Goal: Transaction & Acquisition: Subscribe to service/newsletter

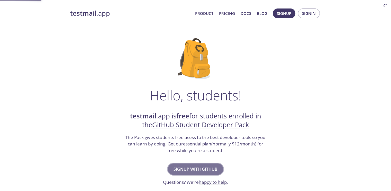
click at [186, 167] on span "Signup with GitHub" at bounding box center [196, 168] width 44 height 7
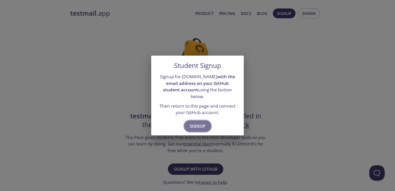
click at [202, 123] on span "Signup" at bounding box center [198, 125] width 16 height 7
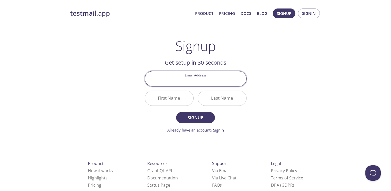
click at [198, 80] on input "Email Address" at bounding box center [195, 78] width 101 height 15
type input "[EMAIL_ADDRESS][DOMAIN_NAME]"
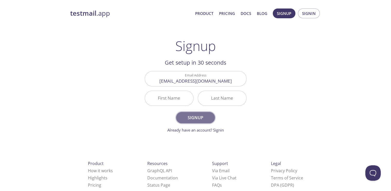
click at [196, 117] on span "Signup" at bounding box center [195, 117] width 27 height 7
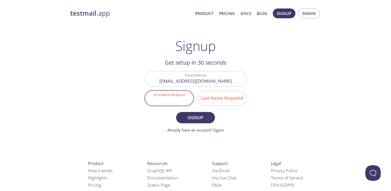
click at [174, 97] on input "First Name Required" at bounding box center [169, 98] width 48 height 15
type input "[PERSON_NAME]"
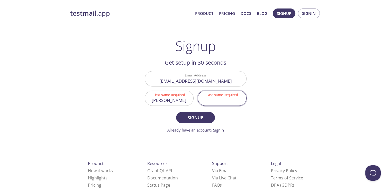
click at [235, 97] on input "Last Name Required" at bounding box center [222, 98] width 48 height 15
type input "[PERSON_NAME]"
click at [196, 119] on span "Signup" at bounding box center [195, 117] width 27 height 7
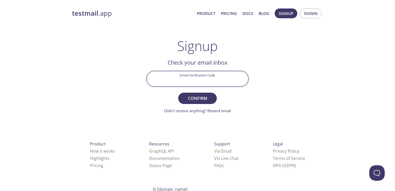
click at [206, 78] on input "Email Verification Code" at bounding box center [197, 78] width 101 height 15
paste input "XGRUEKW"
type input "XGRUEKW"
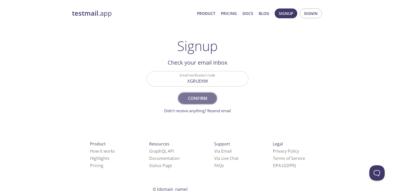
click at [199, 99] on span "Confirm" at bounding box center [197, 98] width 27 height 7
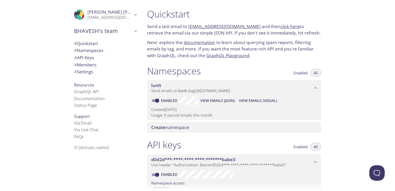
click at [203, 26] on link "lunlt.test@inbox.testmail.app" at bounding box center [224, 26] width 73 height 6
click at [91, 57] on span "# API Keys" at bounding box center [84, 58] width 20 height 6
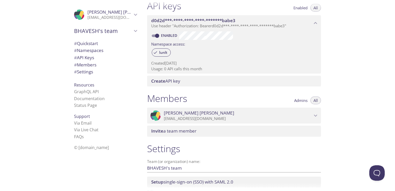
scroll to position [175, 0]
